Goal: Navigation & Orientation: Find specific page/section

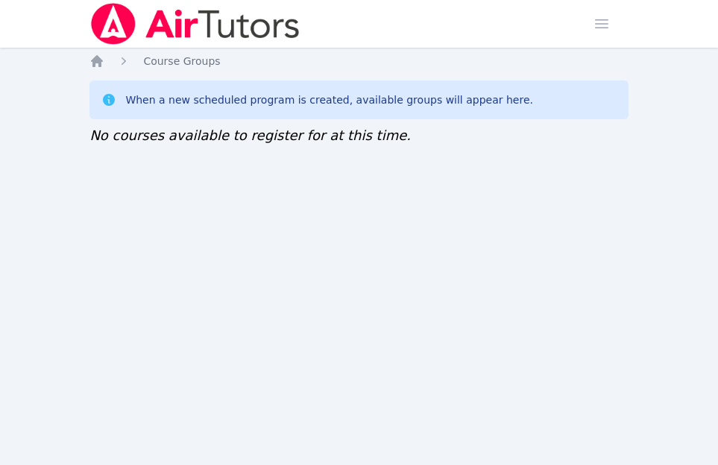
click at [127, 288] on div "Home Sessions Study Groups Students Messages Open user menu Sokha Lee Open main…" at bounding box center [359, 232] width 718 height 465
